Goal: Navigation & Orientation: Find specific page/section

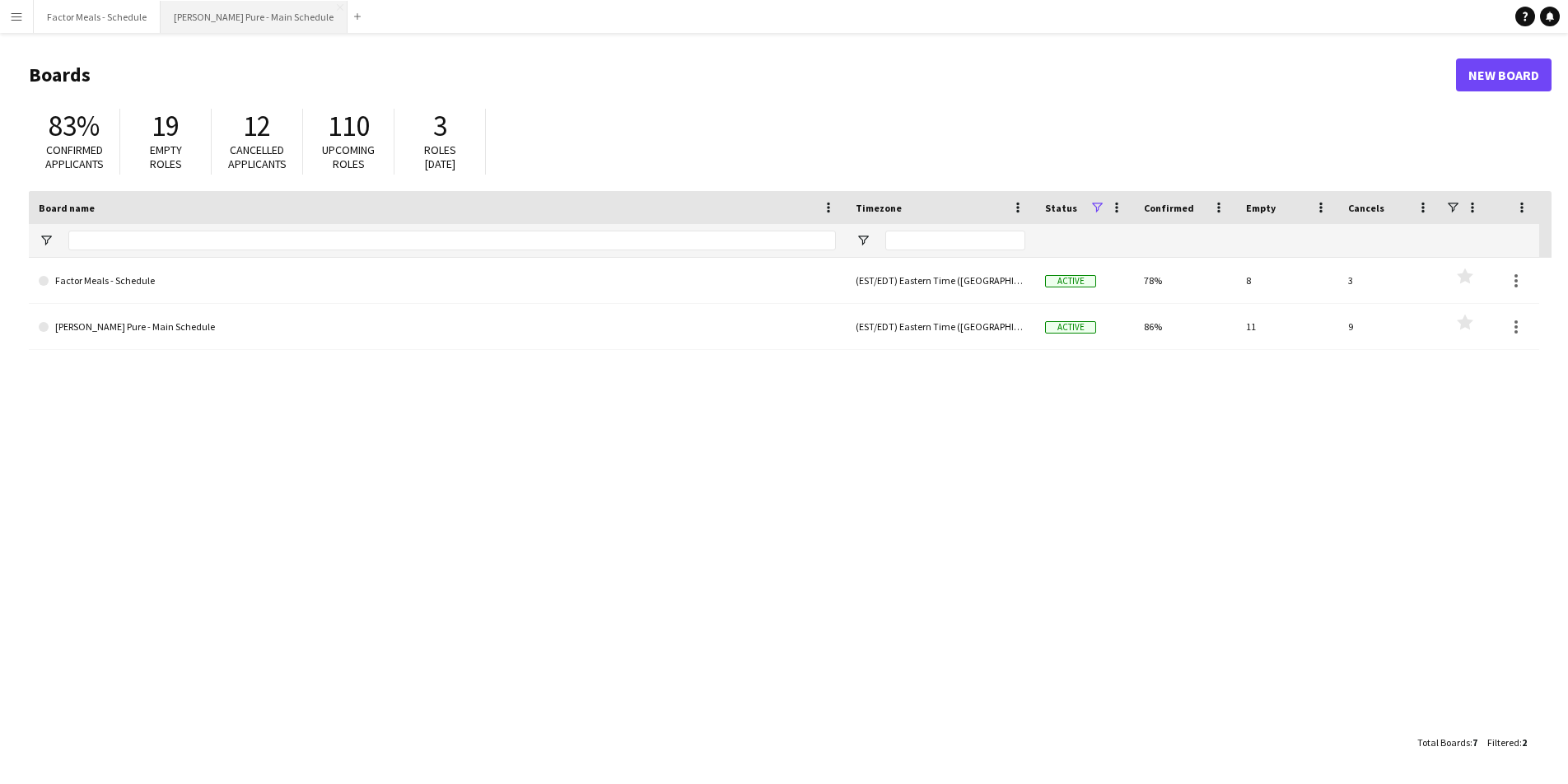
click at [244, 26] on button "[PERSON_NAME] Pure - Main Schedule Close" at bounding box center [254, 17] width 187 height 32
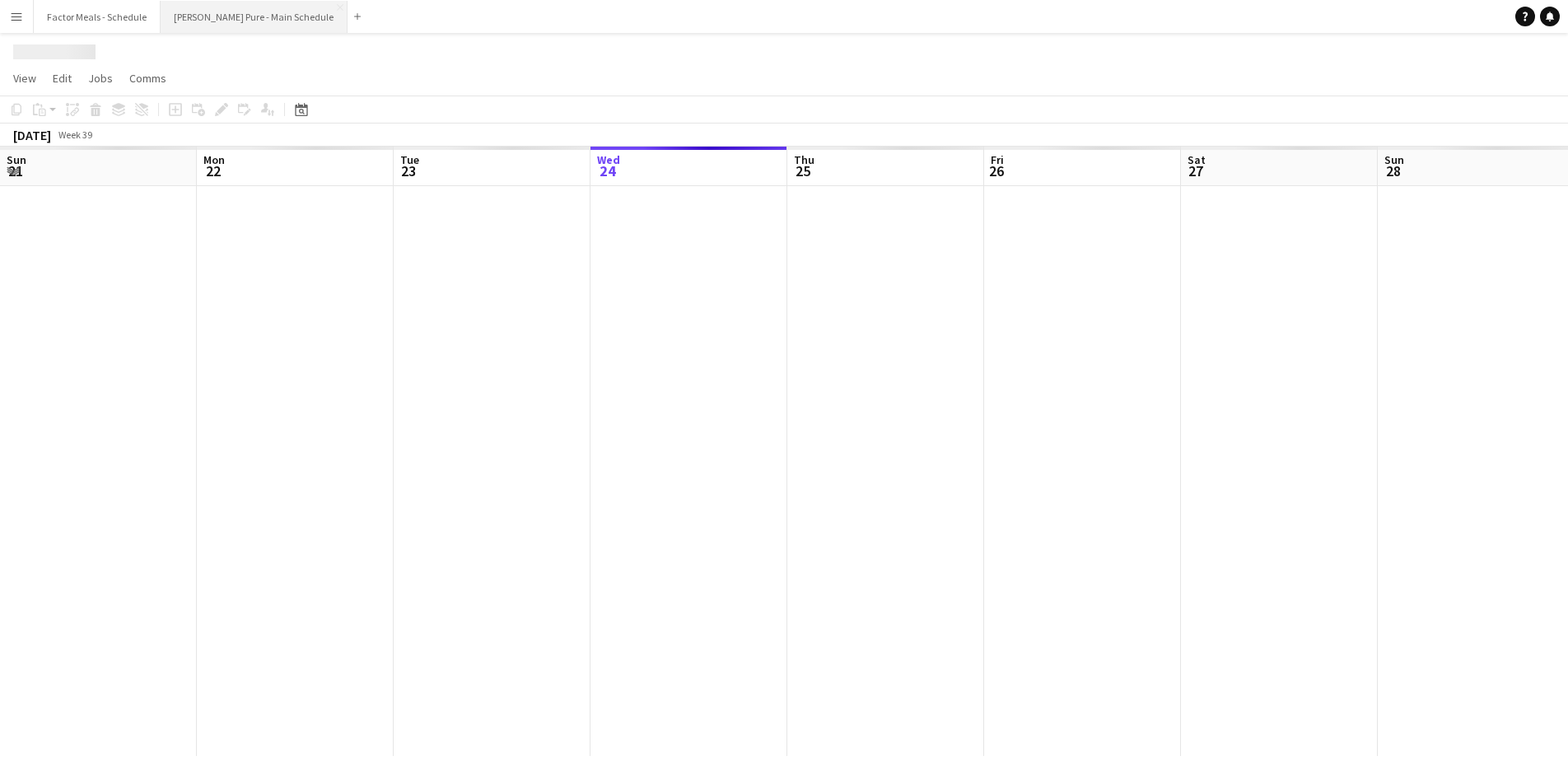
scroll to position [0, 394]
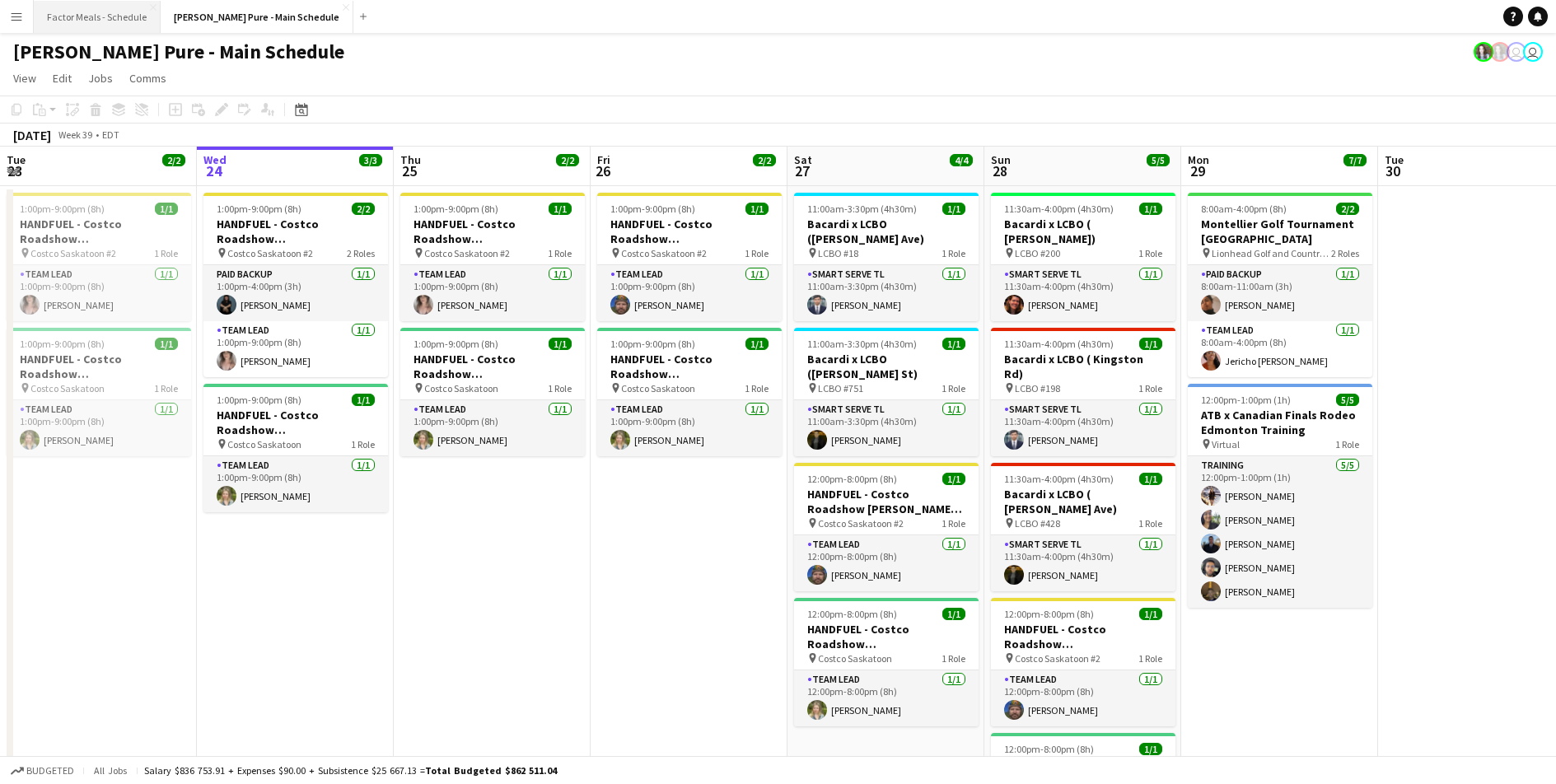
click at [85, 16] on button "Factor Meals - Schedule Close" at bounding box center [97, 17] width 127 height 32
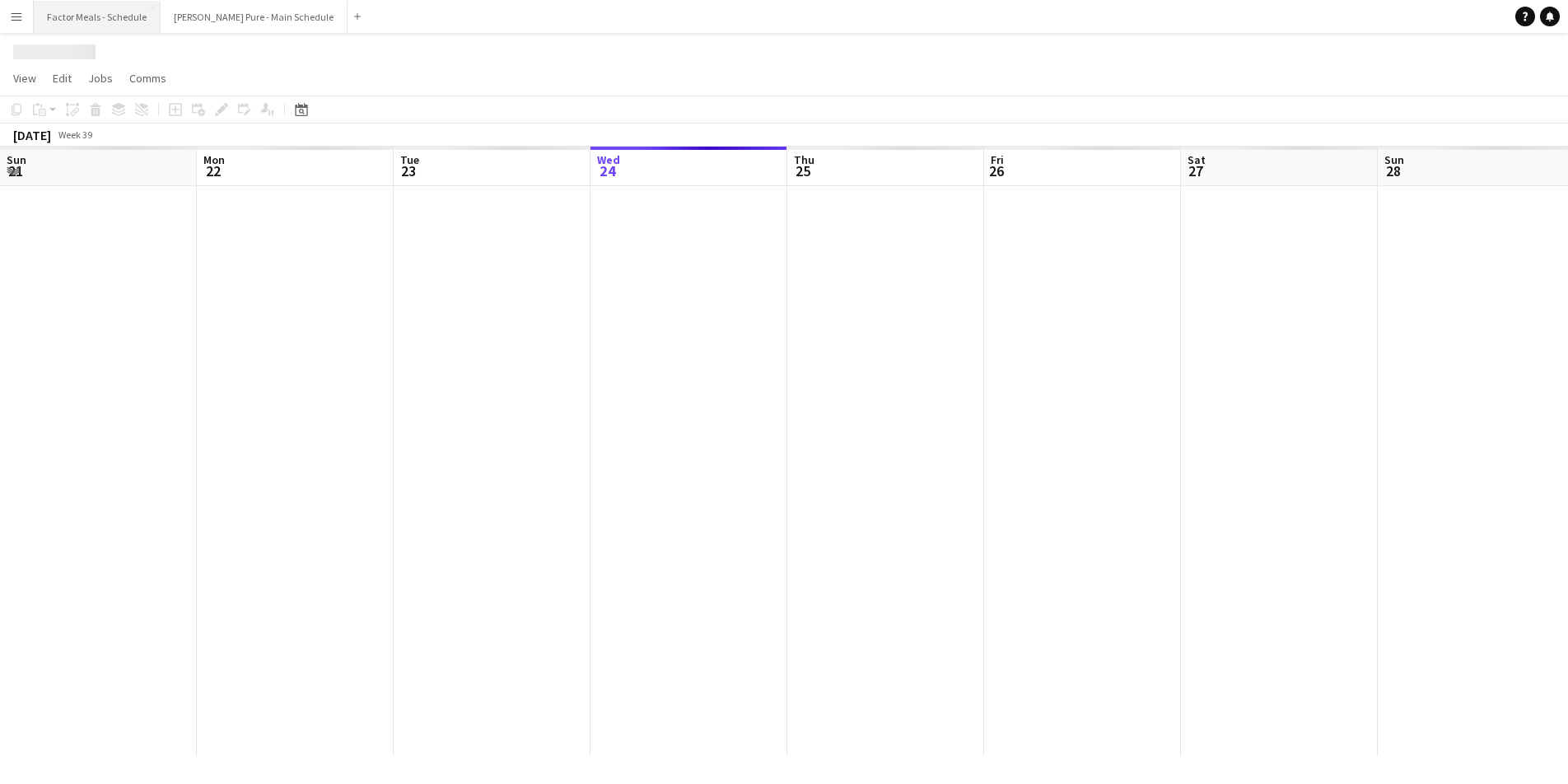
scroll to position [0, 394]
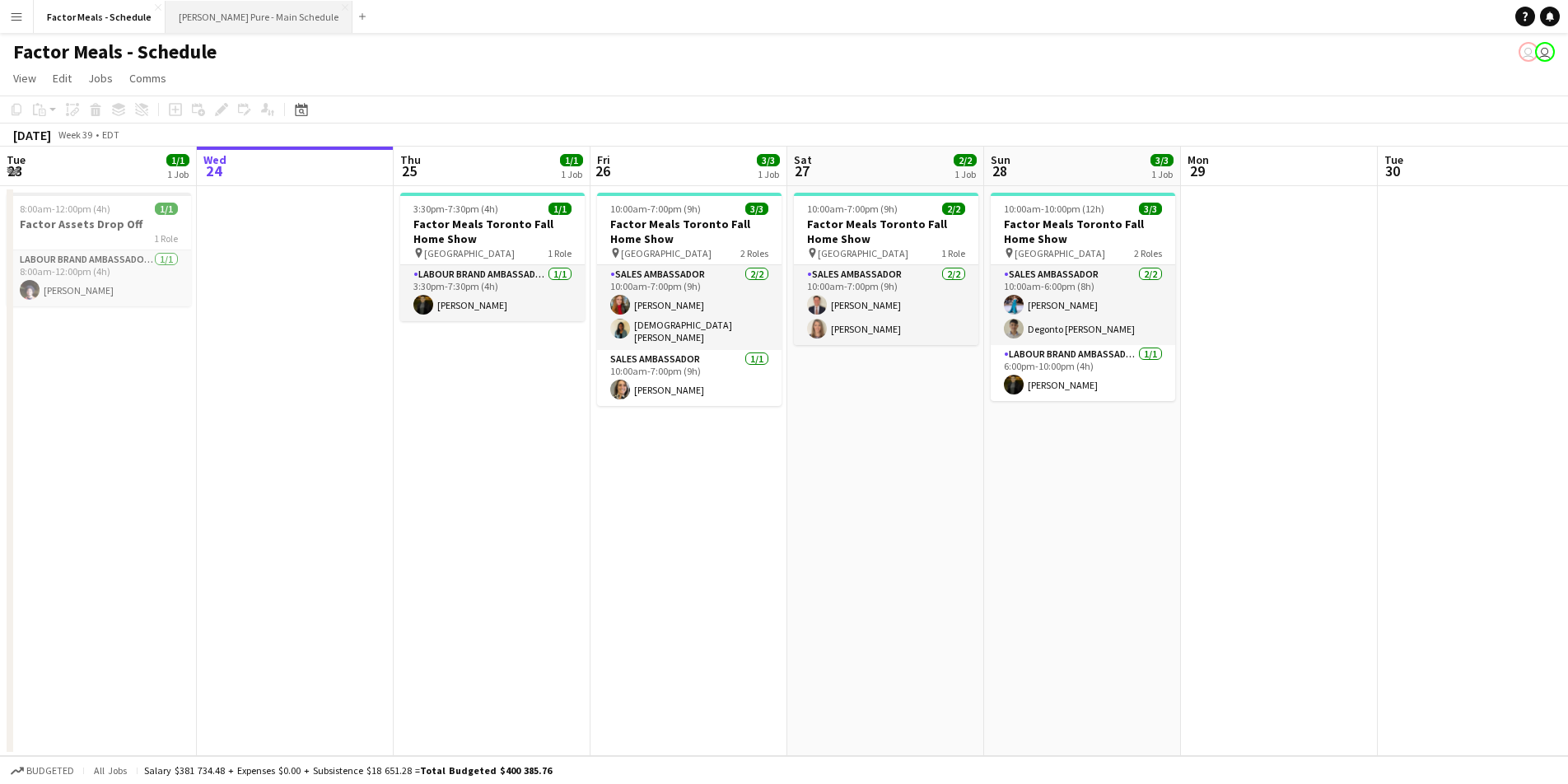
click at [225, 16] on button "[PERSON_NAME] Pure - Main Schedule Close" at bounding box center [259, 17] width 187 height 32
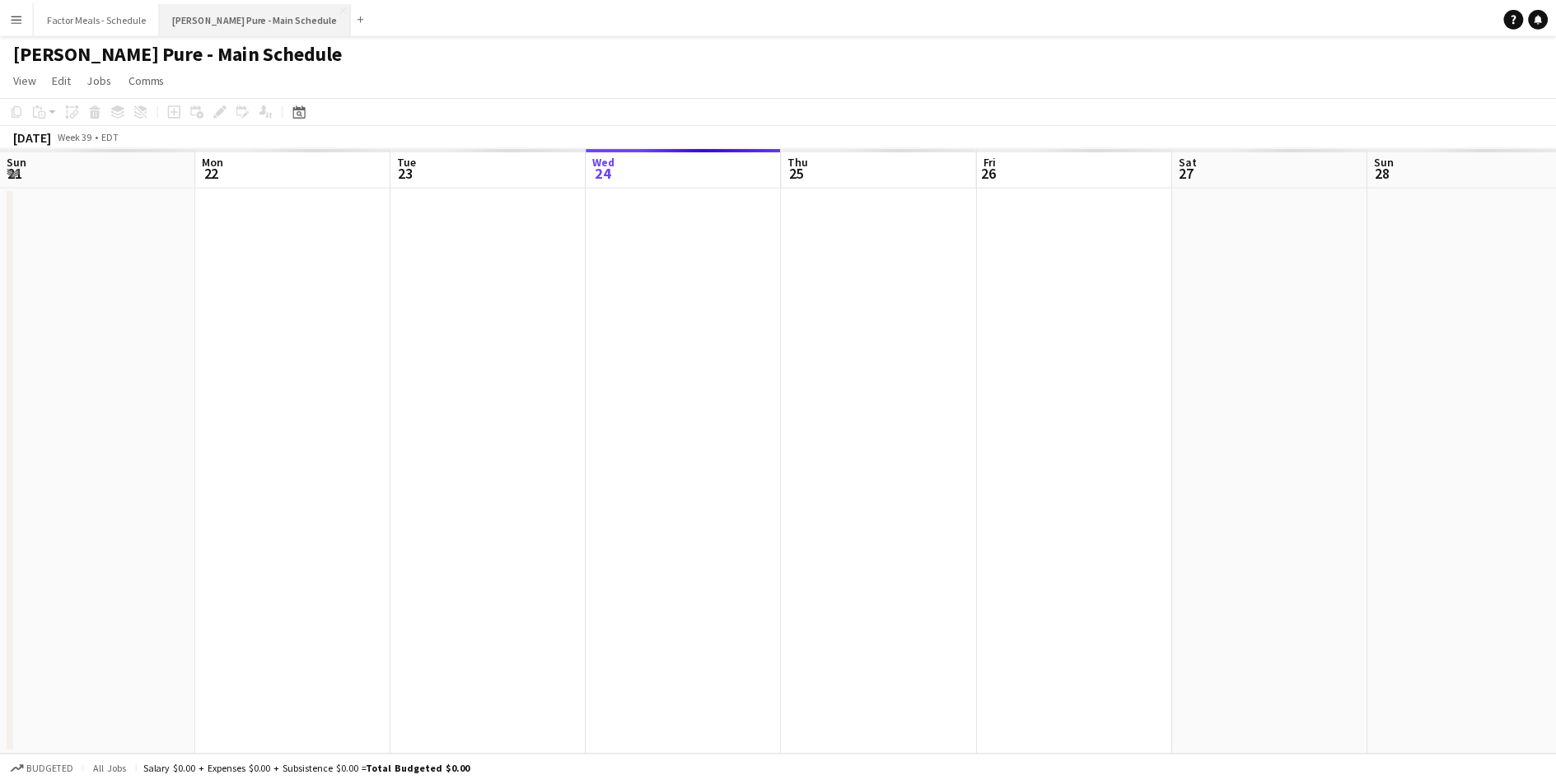
scroll to position [0, 394]
